Goal: Find specific page/section: Find specific page/section

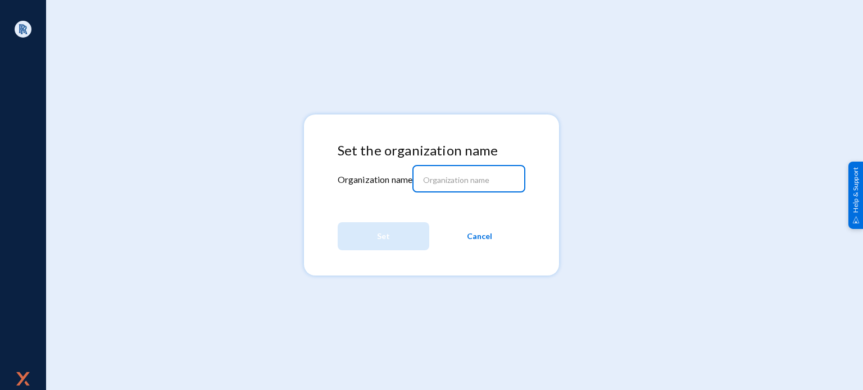
click at [444, 177] on input at bounding box center [471, 180] width 97 height 10
type input "exchange25"
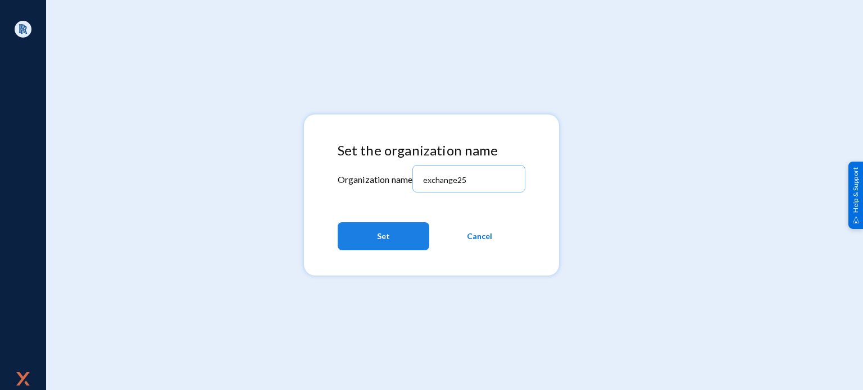
click at [396, 229] on button "Set" at bounding box center [384, 236] width 92 height 28
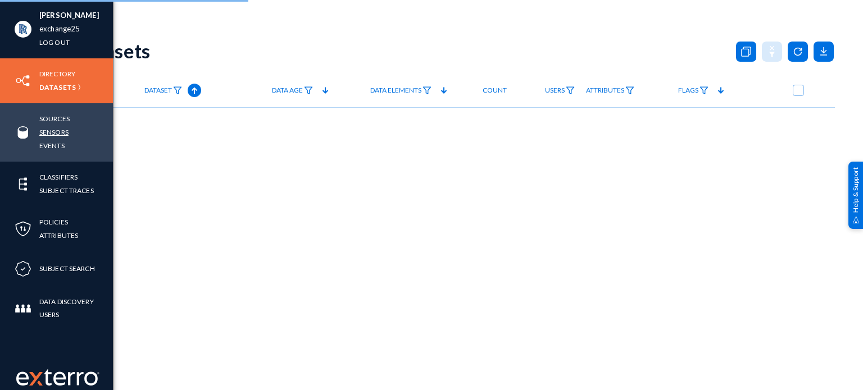
click at [51, 133] on link "Sensors" at bounding box center [53, 132] width 29 height 13
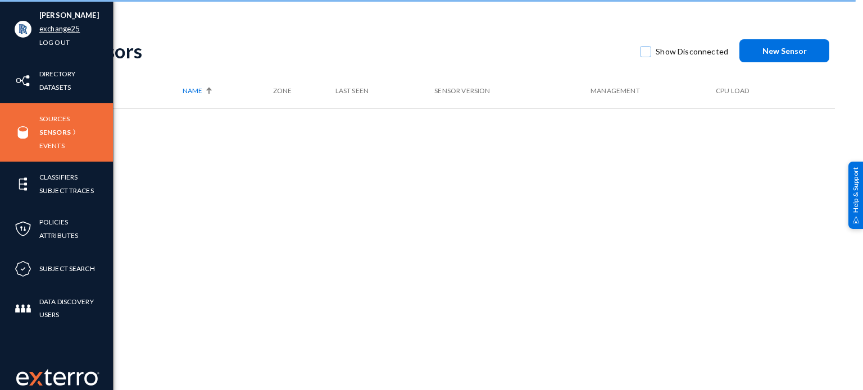
click at [63, 31] on link "exchange25" at bounding box center [59, 28] width 40 height 13
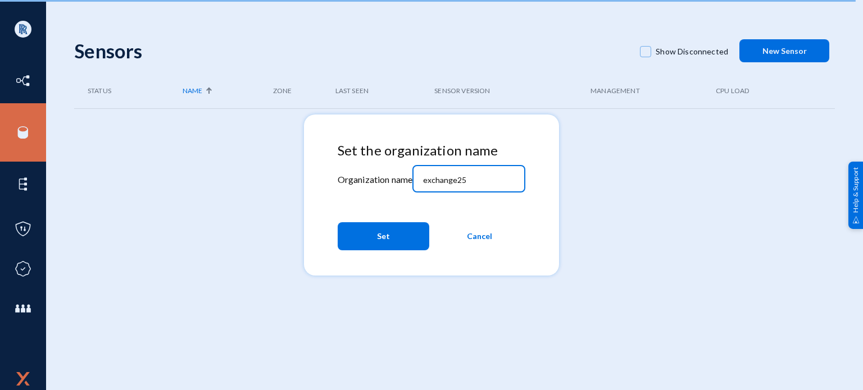
drag, startPoint x: 428, startPoint y: 179, endPoint x: 355, endPoint y: 178, distance: 73.0
click at [373, 179] on div "Set the organization name Organization name exchange25 Set Cancel" at bounding box center [432, 199] width 188 height 113
type input "xchange25"
click at [405, 238] on button "Set" at bounding box center [384, 236] width 92 height 28
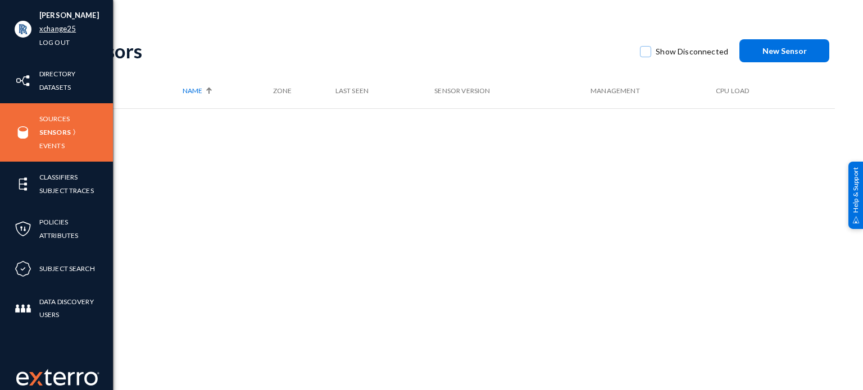
click at [51, 28] on link "xchange25" at bounding box center [57, 28] width 37 height 13
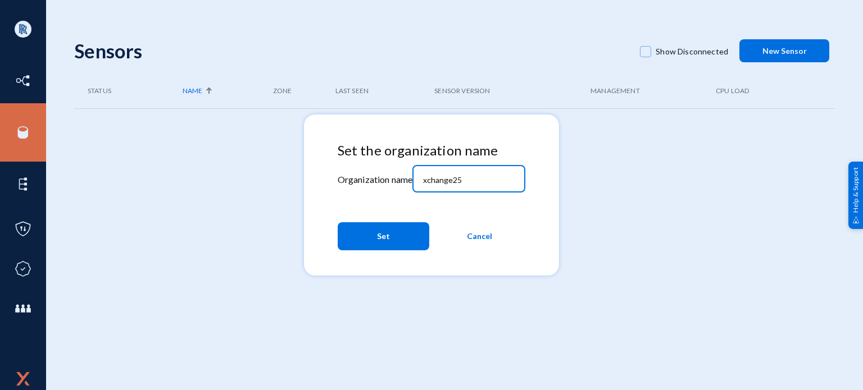
click at [450, 183] on input "xchange25" at bounding box center [471, 180] width 97 height 10
type input "xchangecert25"
click at [398, 232] on button "Set" at bounding box center [384, 236] width 92 height 28
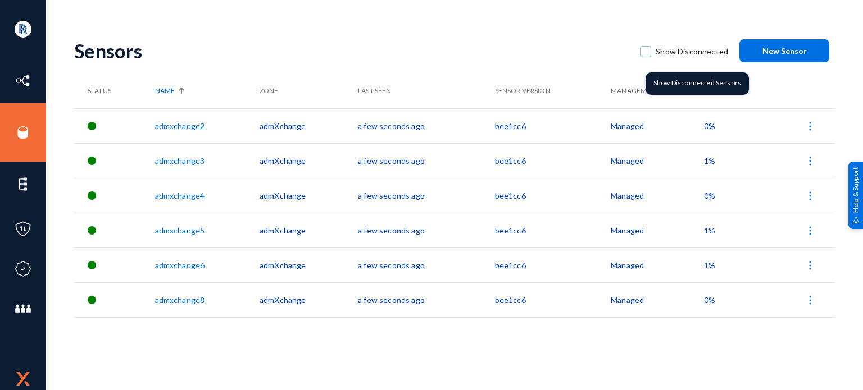
click at [651, 51] on span at bounding box center [645, 51] width 11 height 11
click at [646, 57] on input "Show Disconnected" at bounding box center [645, 57] width 1 height 1
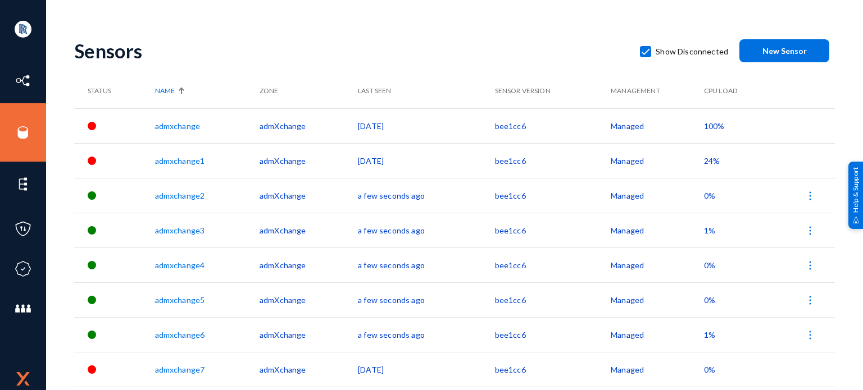
scroll to position [31, 0]
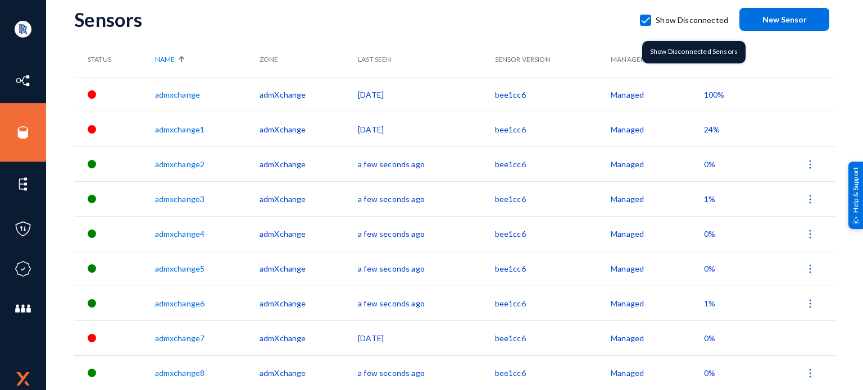
click at [647, 16] on span at bounding box center [645, 20] width 11 height 11
click at [646, 25] on input "Show Disconnected" at bounding box center [645, 25] width 1 height 1
checkbox input "false"
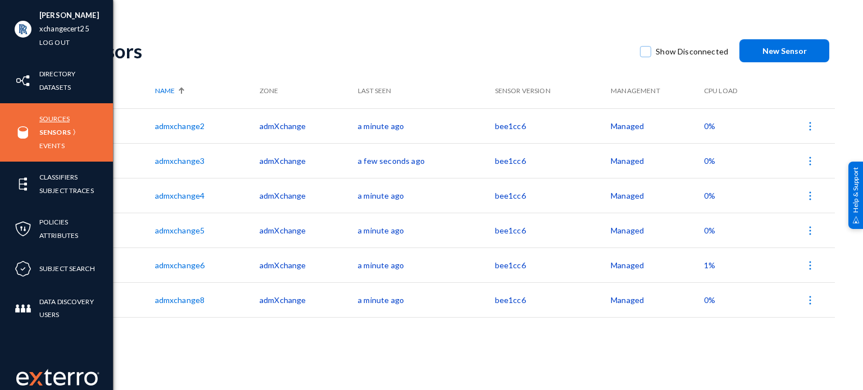
click at [58, 113] on link "Sources" at bounding box center [54, 118] width 30 height 13
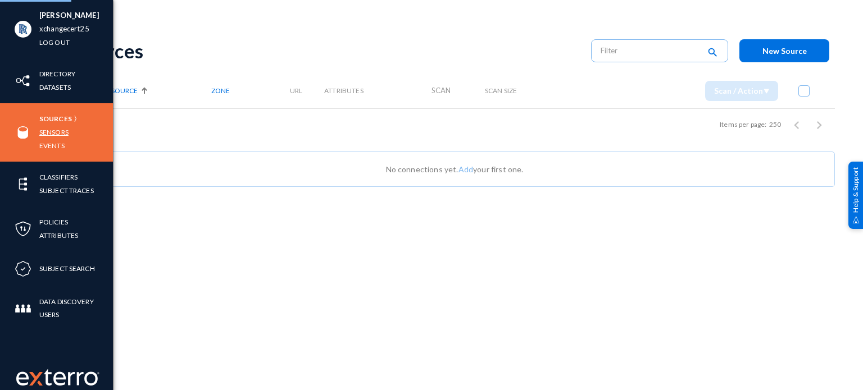
click at [56, 129] on link "Sensors" at bounding box center [53, 132] width 29 height 13
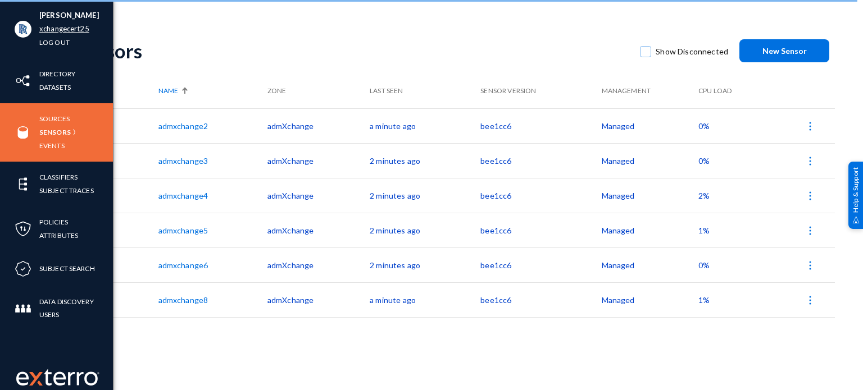
click at [76, 30] on link "xchangecert25" at bounding box center [64, 28] width 50 height 13
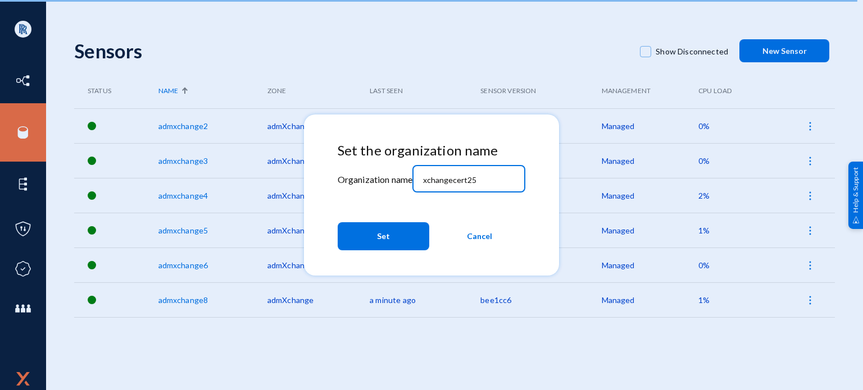
drag, startPoint x: 485, startPoint y: 179, endPoint x: 348, endPoint y: 174, distance: 137.2
click at [351, 177] on div "Set the organization name Organization name xchangecert25 Set Cancel" at bounding box center [432, 199] width 188 height 113
